Goal: Find specific page/section: Find specific page/section

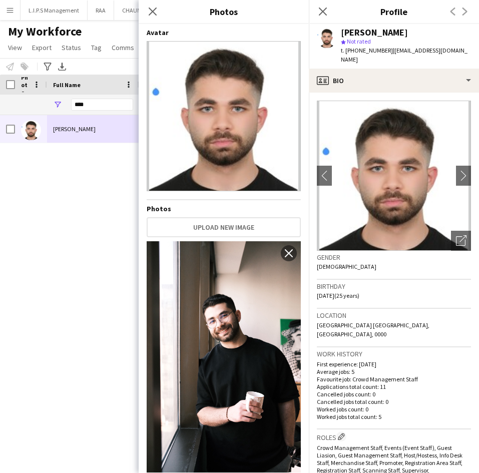
scroll to position [477, 0]
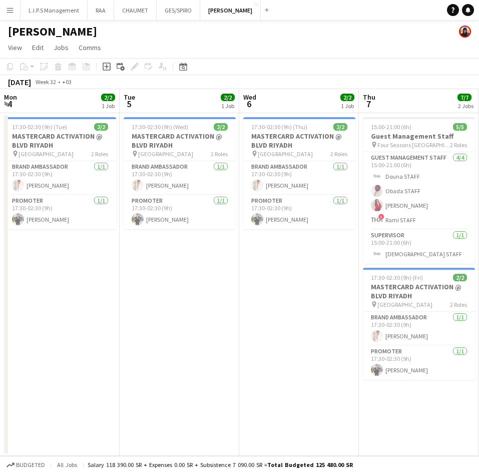
scroll to position [0, 239]
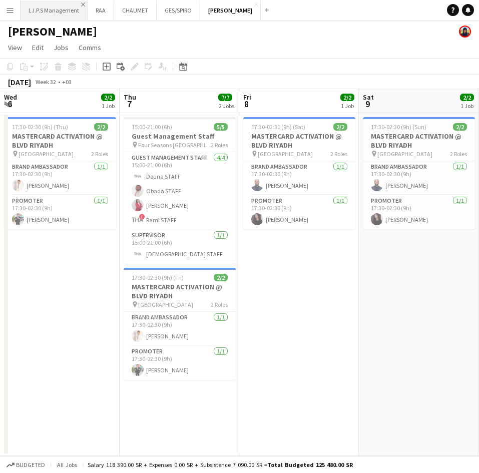
click at [83, 5] on app-icon "Close" at bounding box center [83, 5] width 4 height 4
click at [201, 14] on app-navbar "Menu Boards Boards Boards All jobs Status Workforce Workforce My Workforce Recr…" at bounding box center [239, 10] width 479 height 20
click at [196, 11] on button "Add" at bounding box center [200, 10] width 8 height 8
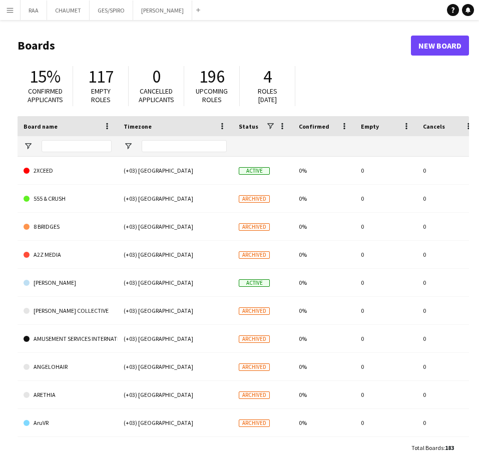
type input "**"
